Goal: Transaction & Acquisition: Purchase product/service

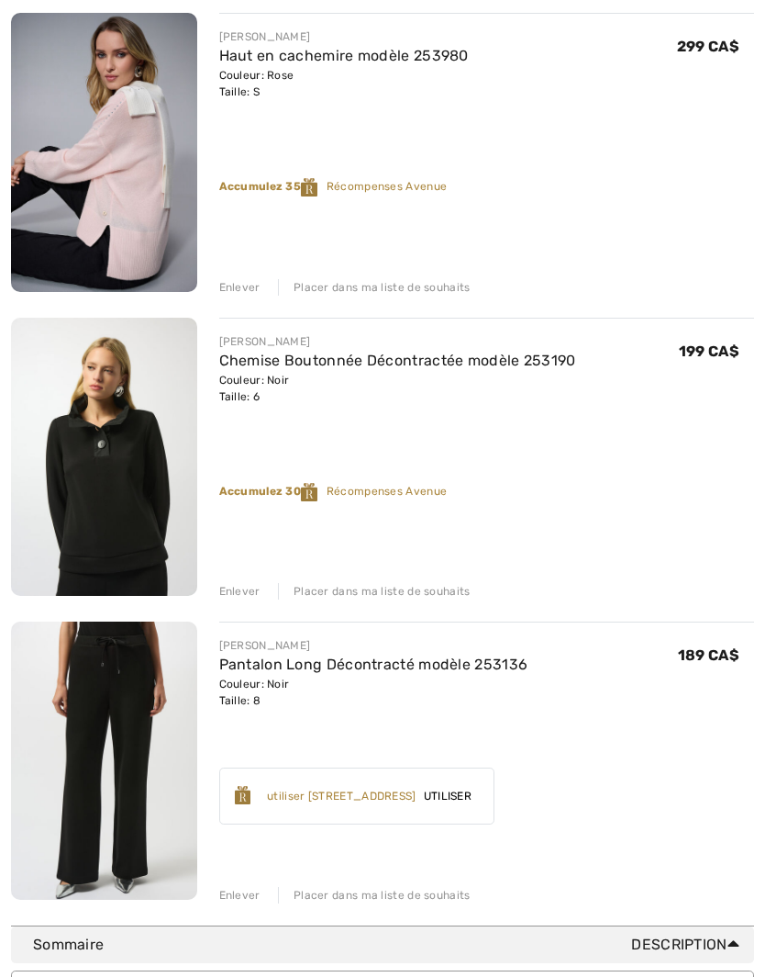
scroll to position [564, 0]
click at [375, 885] on div "Enlever Placer dans ma liste de souhaits" at bounding box center [487, 893] width 536 height 20
click at [374, 895] on div "Placer dans ma liste de souhaits" at bounding box center [374, 895] width 193 height 17
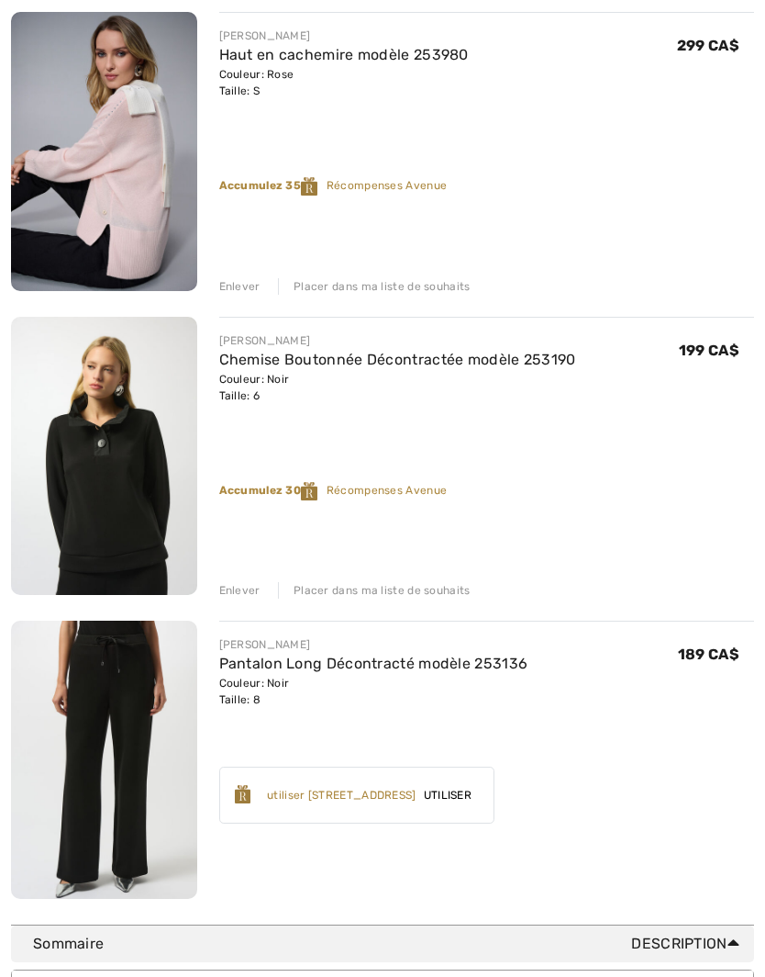
scroll to position [564, 0]
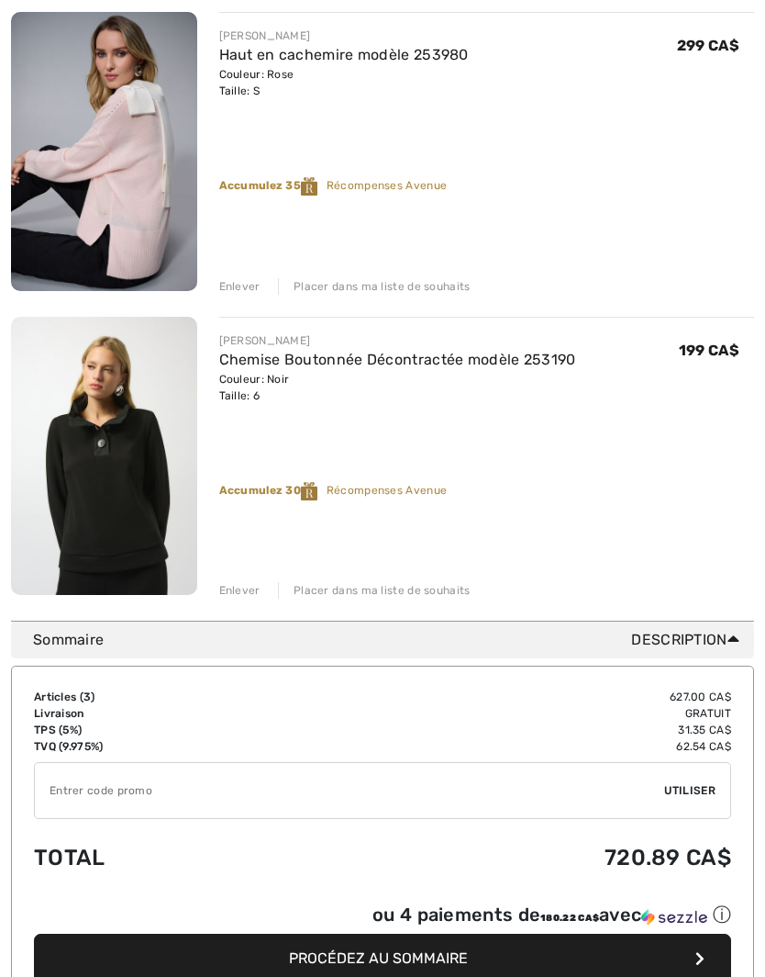
click at [423, 363] on link "Chemise Boutonnée Décontractée modèle 253190" at bounding box center [397, 359] width 357 height 17
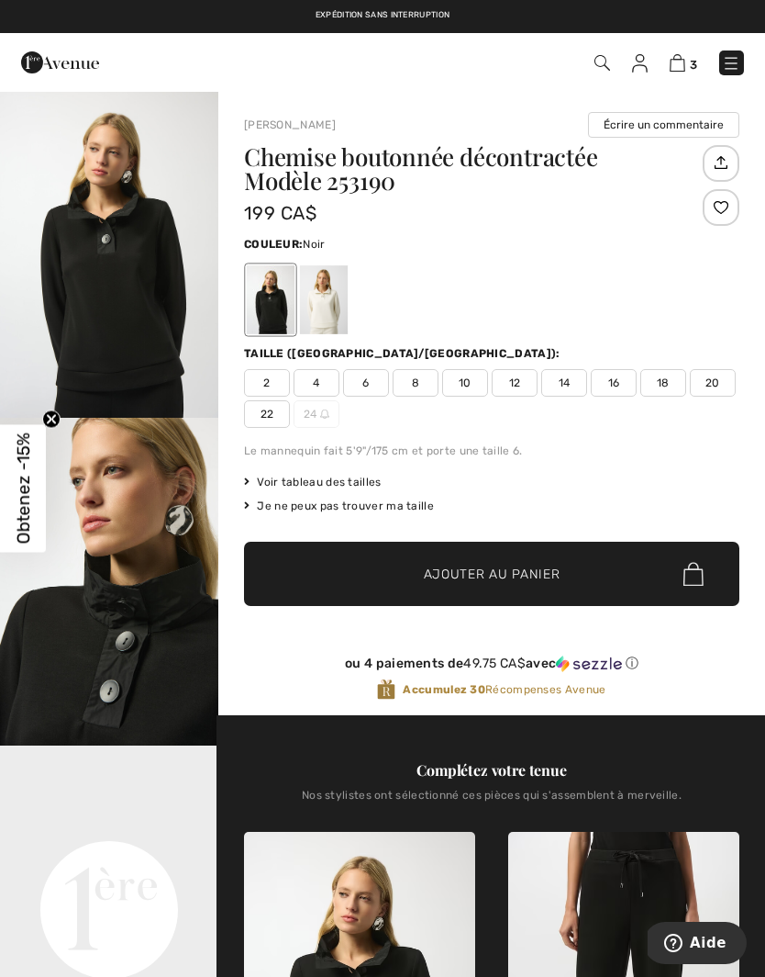
click at [327, 304] on div at bounding box center [324, 299] width 48 height 69
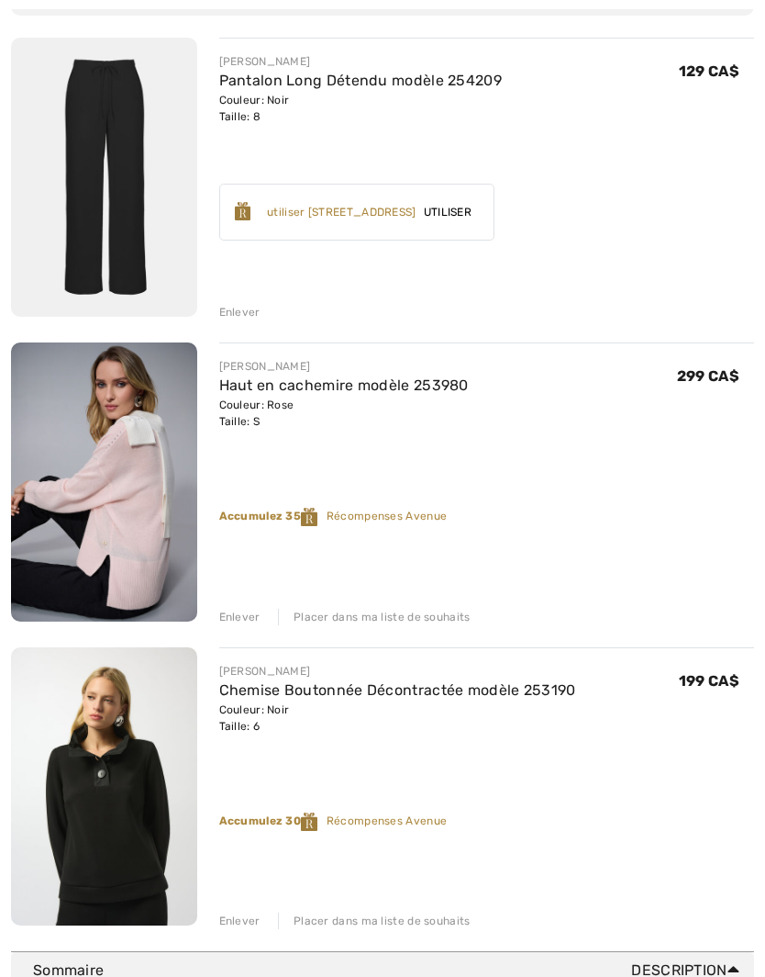
scroll to position [234, 0]
click at [129, 463] on img at bounding box center [104, 481] width 186 height 279
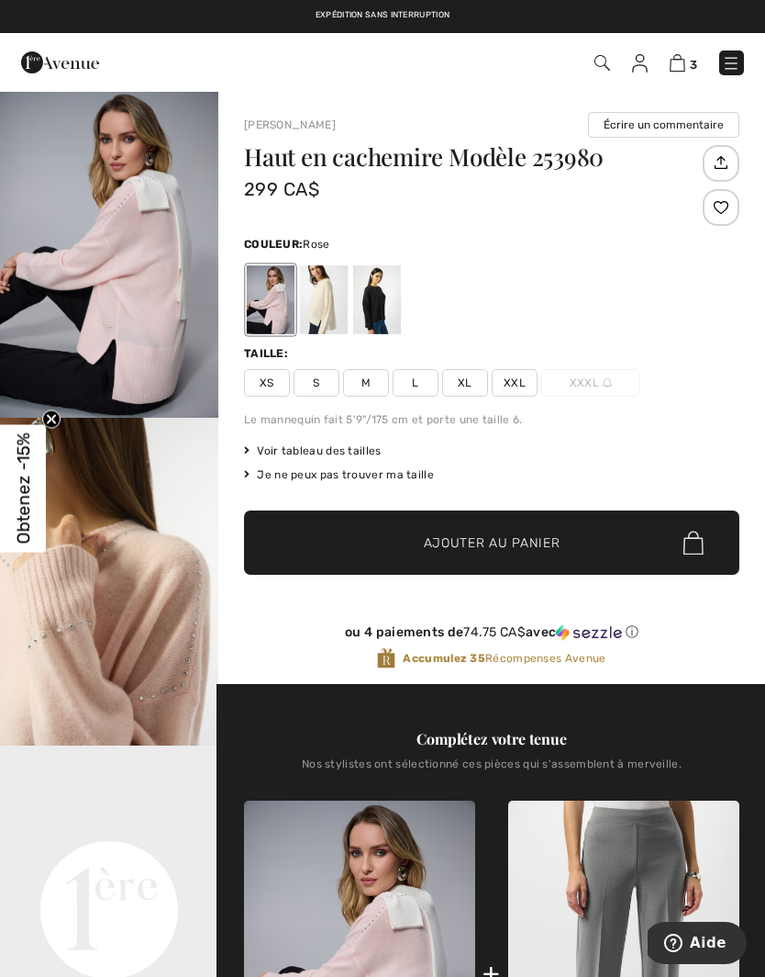
click at [734, 62] on img at bounding box center [731, 63] width 18 height 18
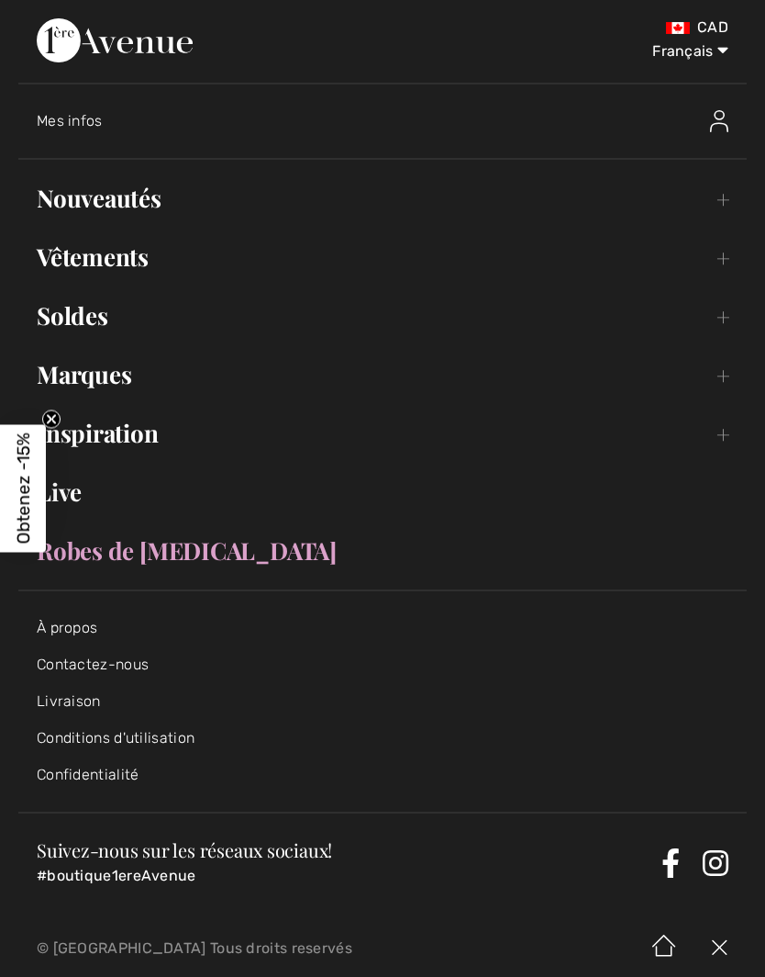
click at [722, 260] on link "Vêtements Toggle submenu" at bounding box center [382, 257] width 729 height 40
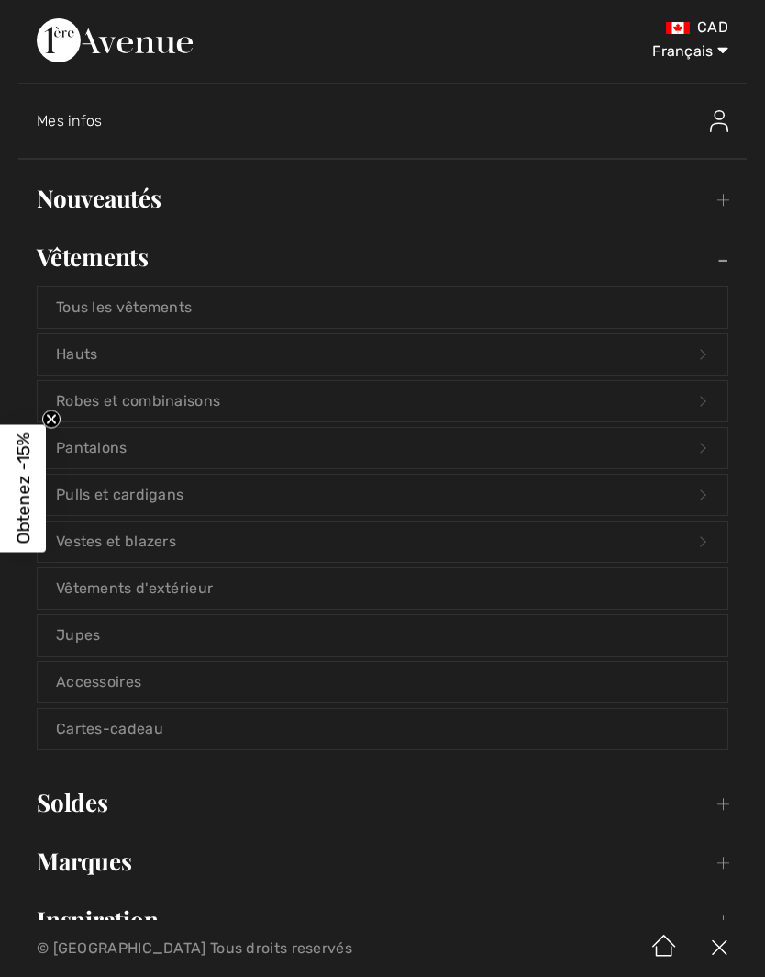
click at [703, 494] on link "Pulls et cardigans Open submenu" at bounding box center [383, 494] width 690 height 40
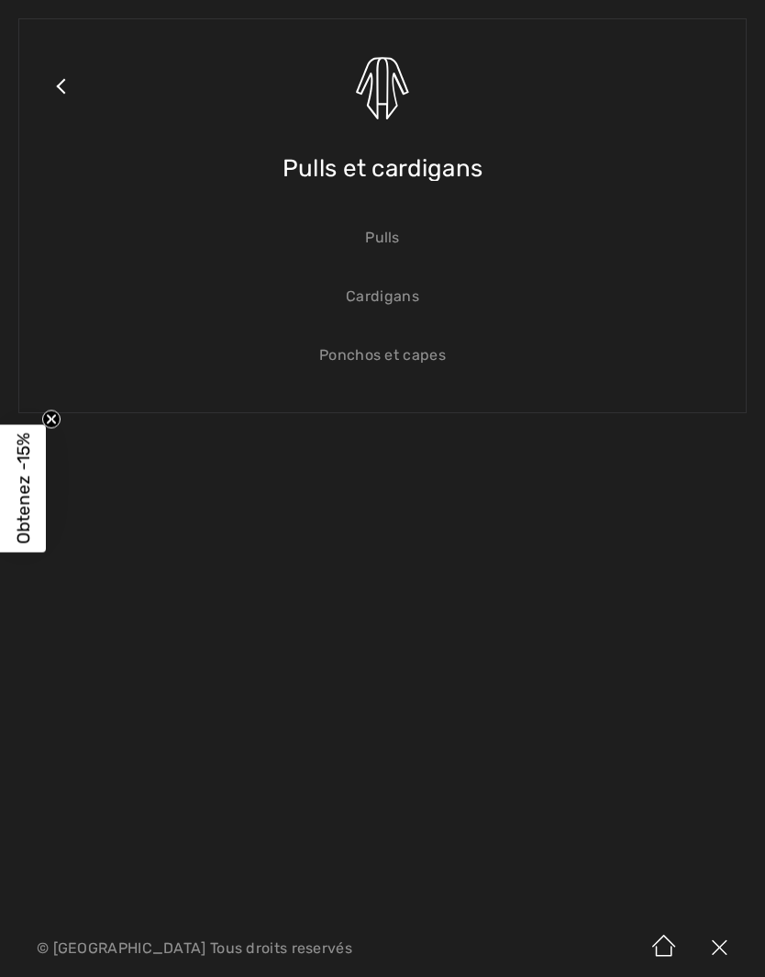
click at [433, 165] on span "Pulls et cardigans" at bounding box center [383, 168] width 200 height 65
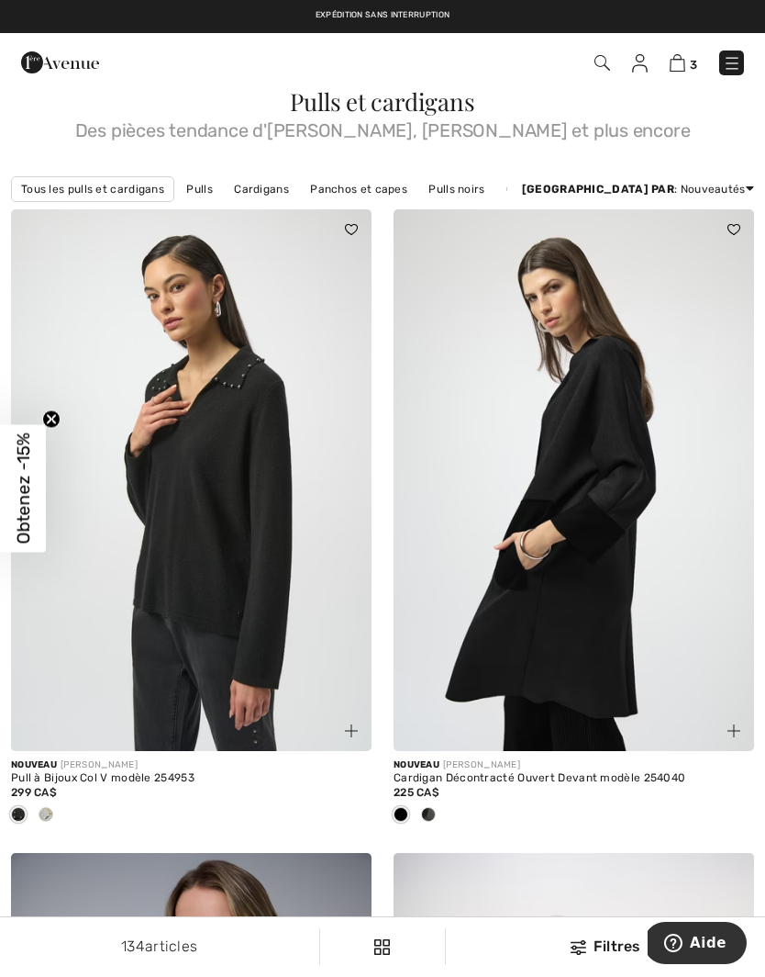
click at [51, 808] on div at bounding box center [46, 815] width 28 height 30
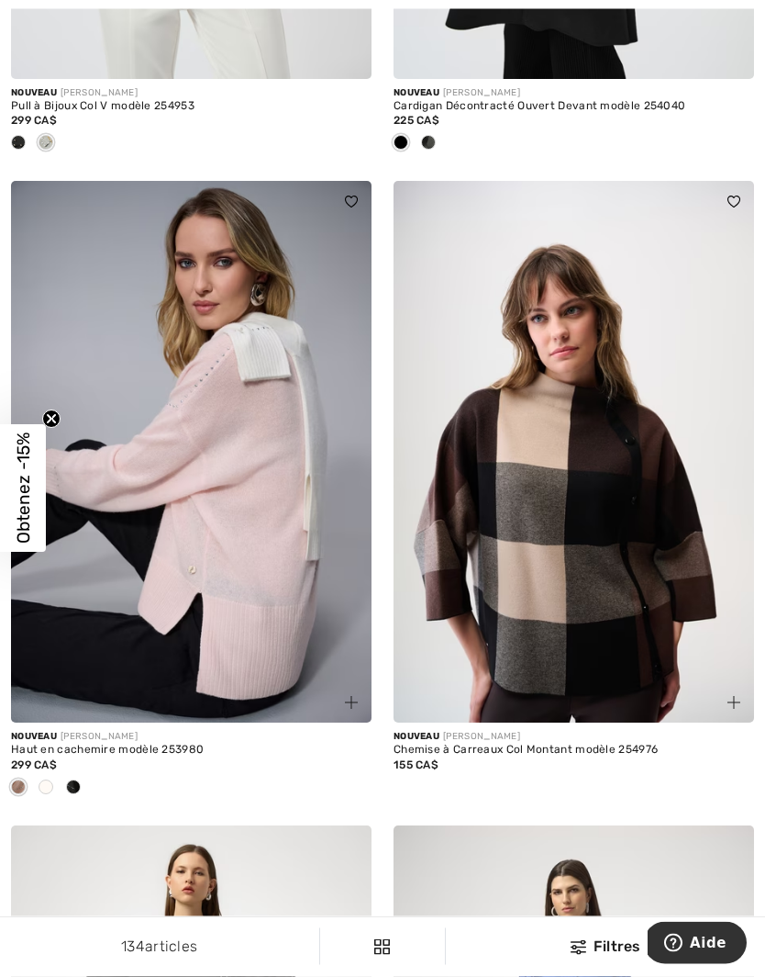
scroll to position [672, 0]
click at [51, 783] on span at bounding box center [46, 786] width 15 height 15
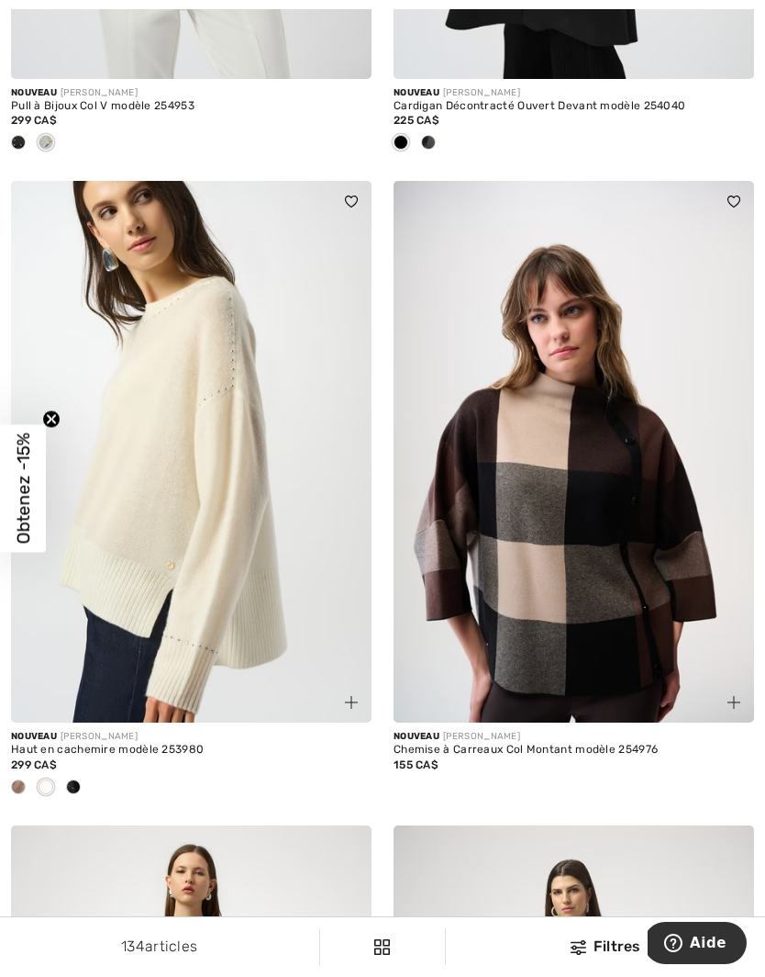
click at [22, 773] on div at bounding box center [19, 788] width 28 height 30
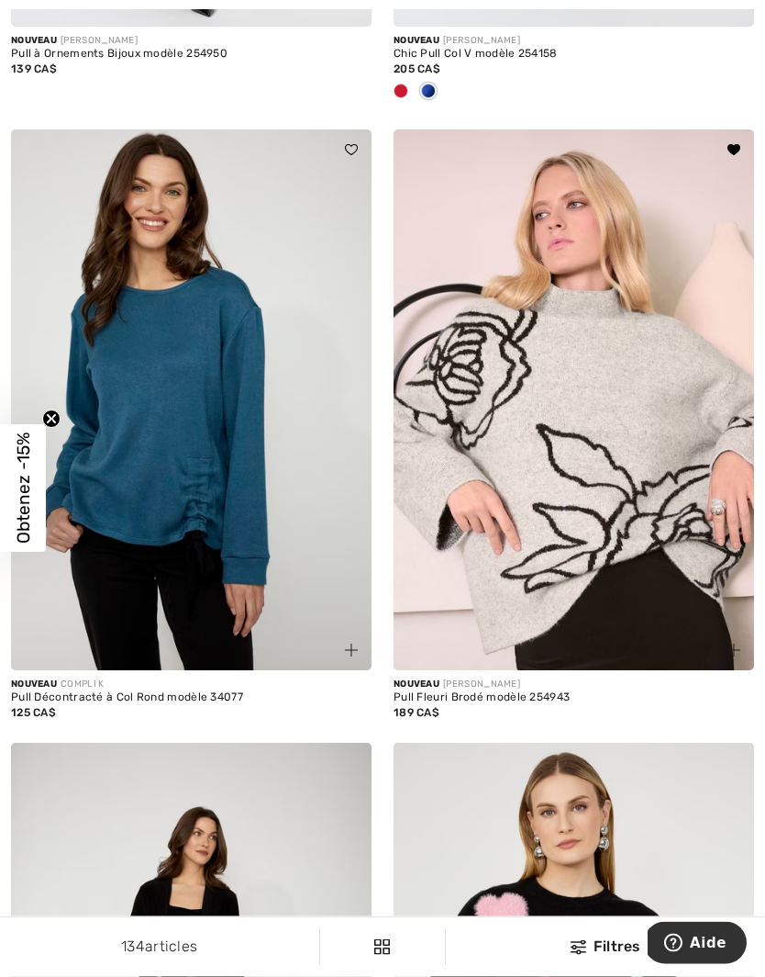
scroll to position [2012, 0]
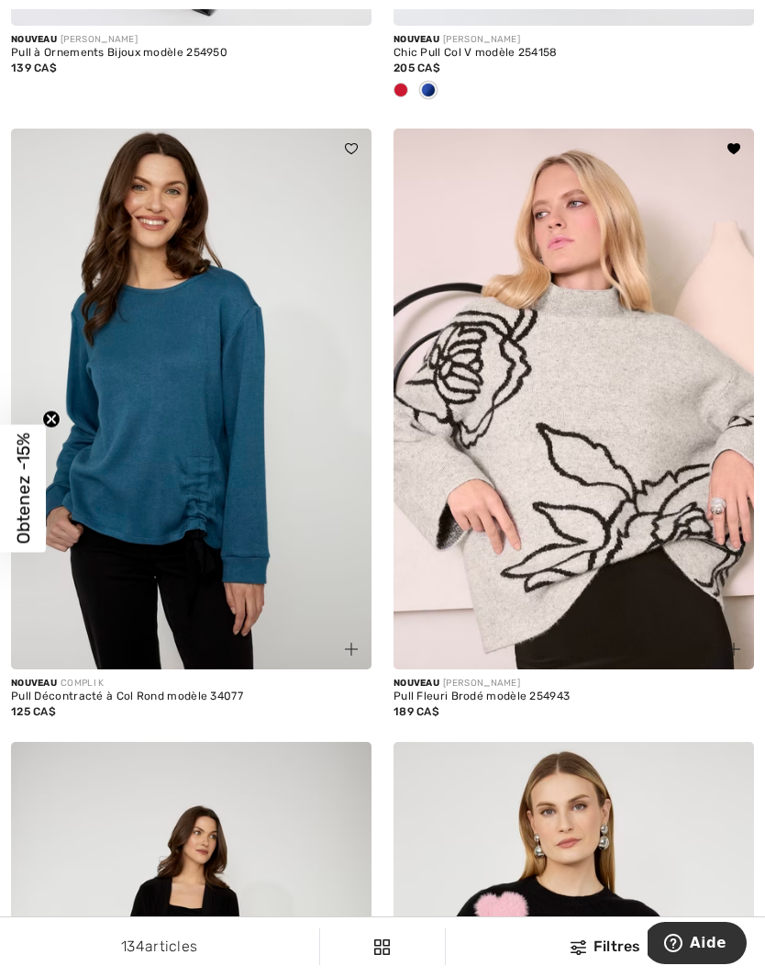
click at [191, 535] on img at bounding box center [191, 398] width 361 height 541
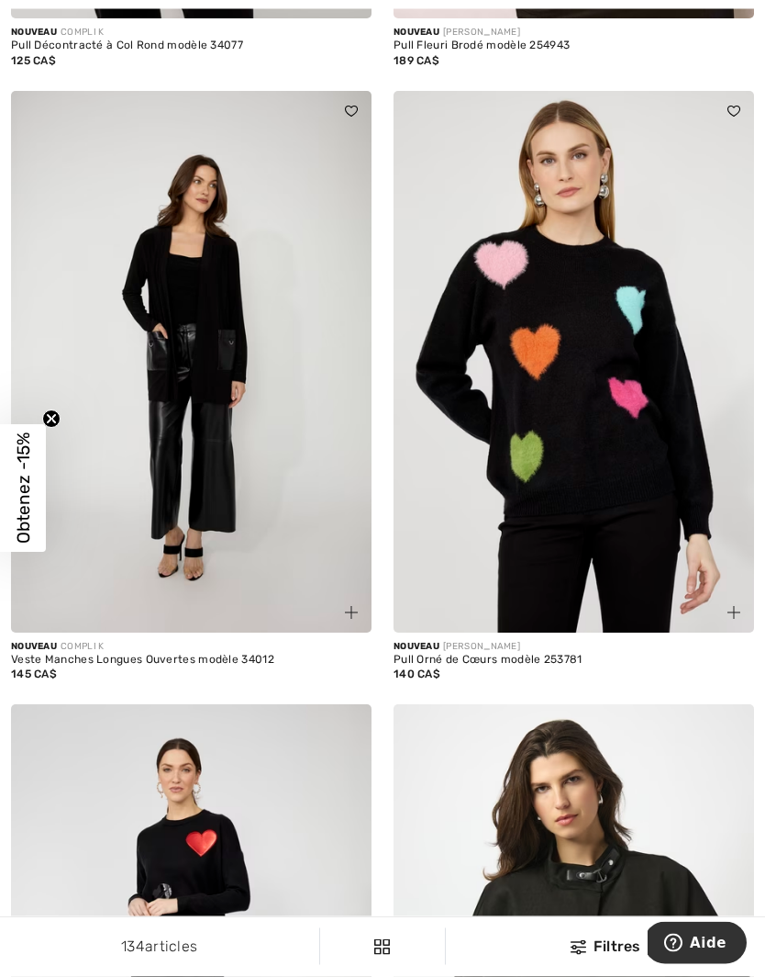
scroll to position [2662, 0]
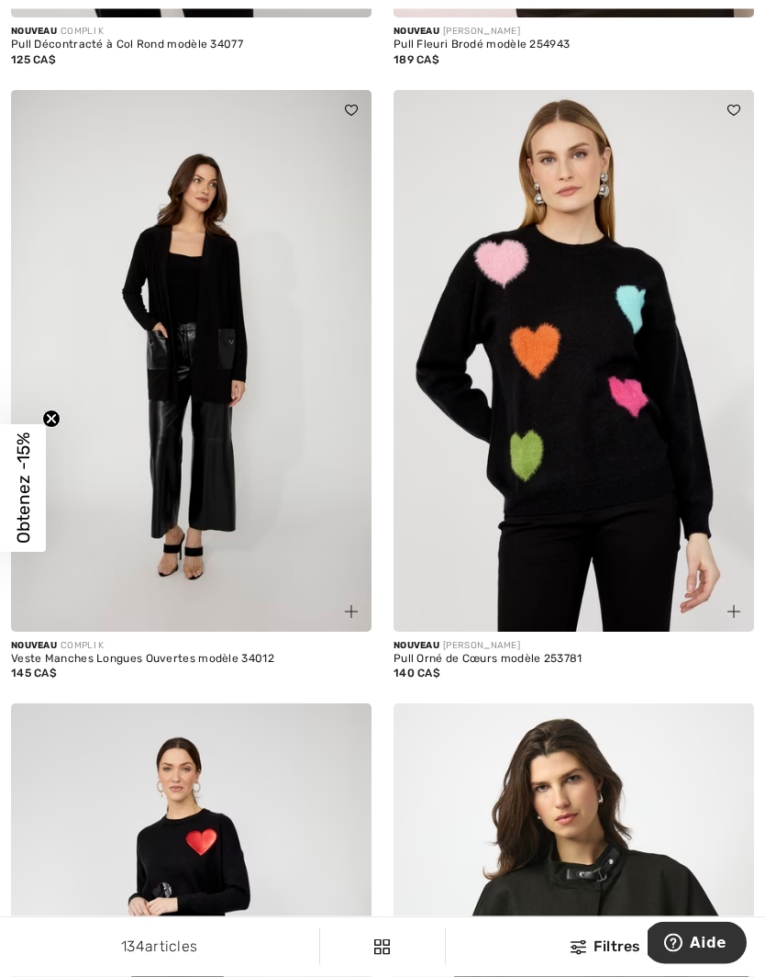
click at [567, 519] on img at bounding box center [574, 361] width 361 height 541
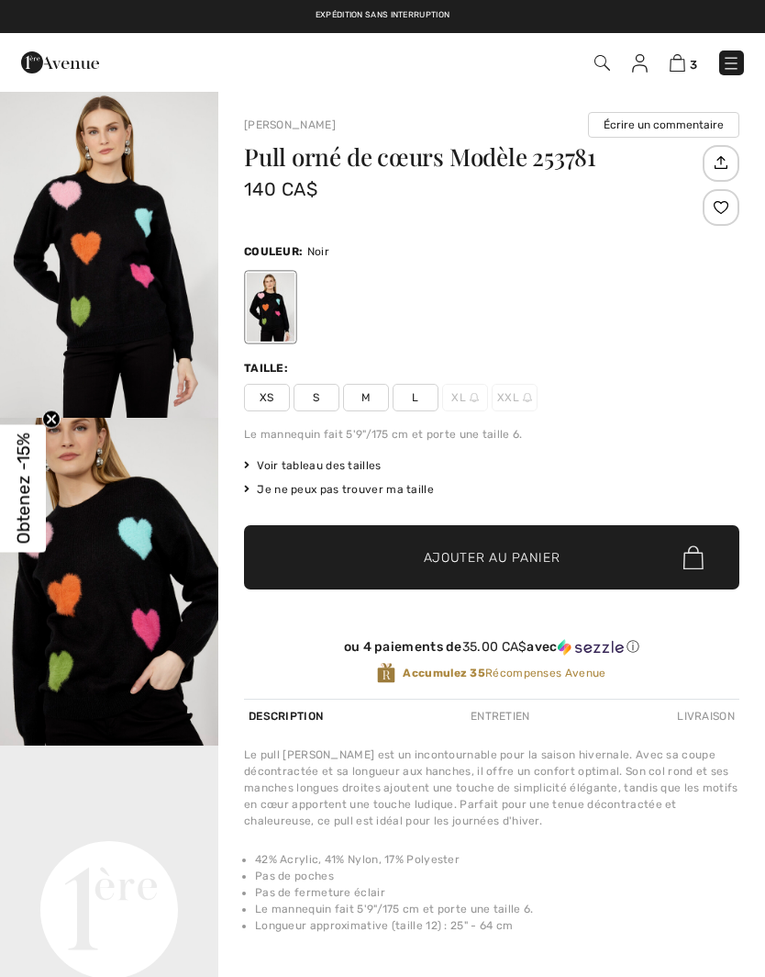
checkbox input "true"
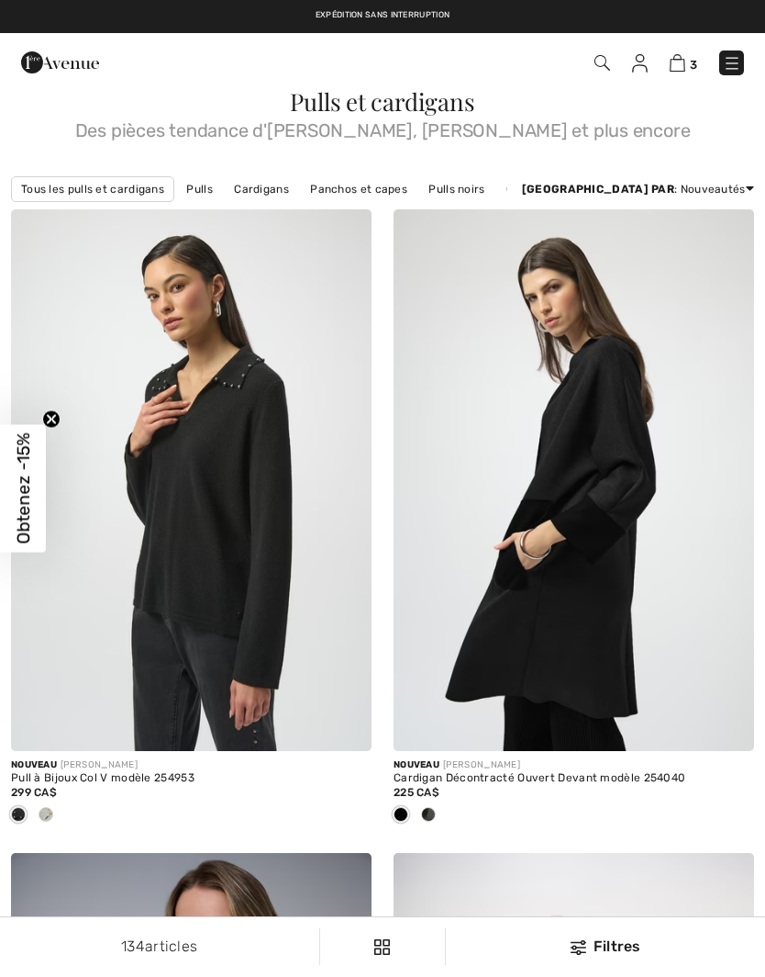
checkbox input "true"
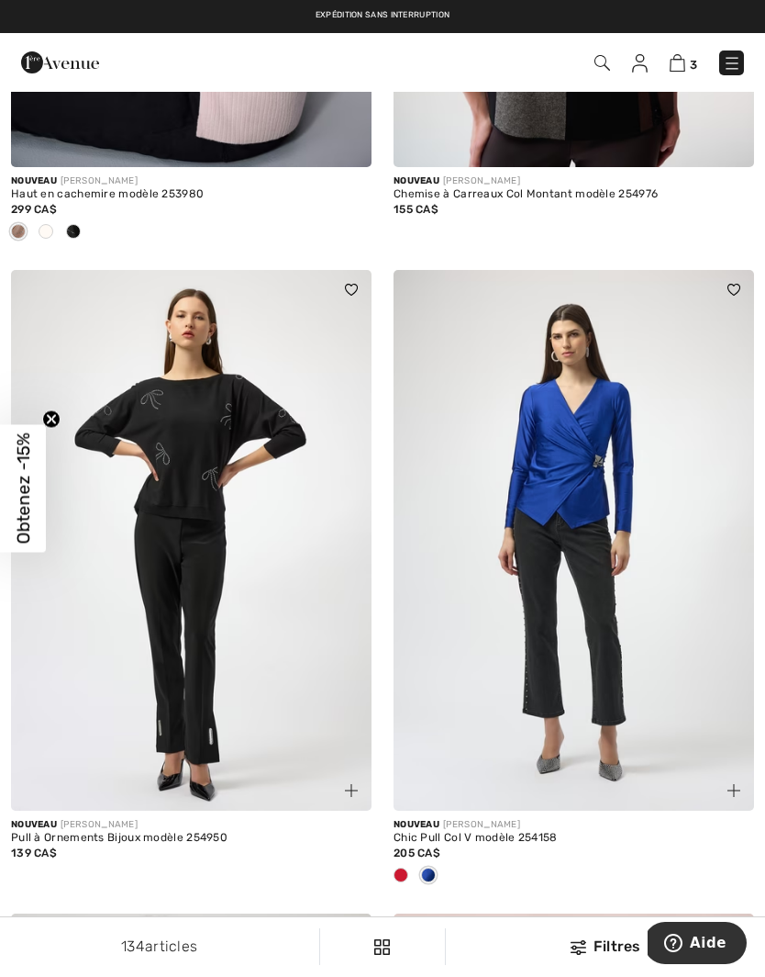
scroll to position [1200, 0]
